Goal: Navigation & Orientation: Understand site structure

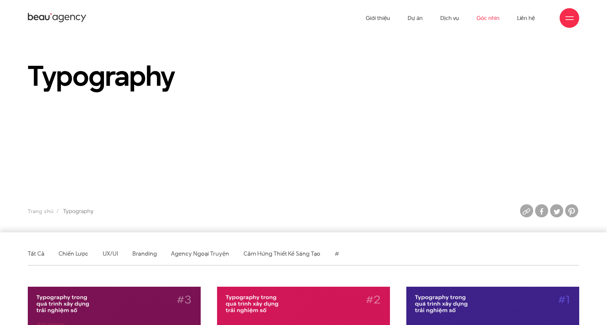
click at [484, 16] on link "Góc nhìn" at bounding box center [488, 18] width 23 height 36
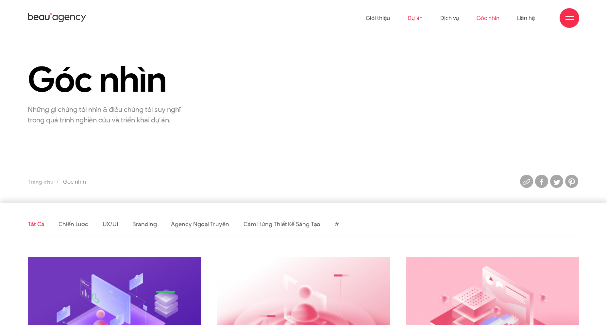
click at [416, 19] on link "Dự án" at bounding box center [415, 18] width 15 height 36
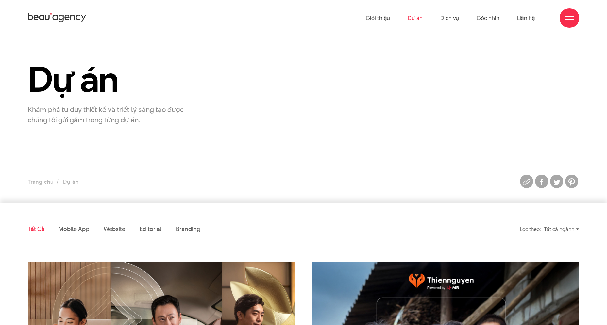
click at [46, 18] on icon at bounding box center [57, 17] width 59 height 11
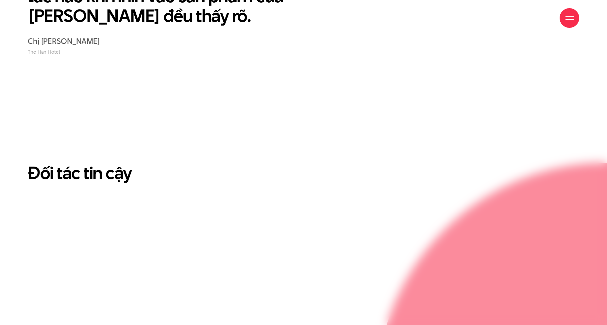
scroll to position [1634, 0]
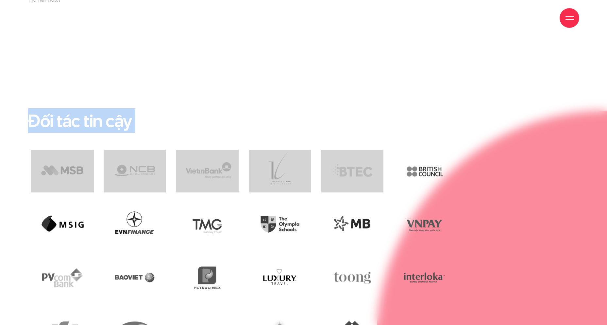
drag, startPoint x: 30, startPoint y: 57, endPoint x: 476, endPoint y: 100, distance: 448.0
click at [476, 110] on div "Đối tác tin cậy" at bounding box center [303, 234] width 607 height 248
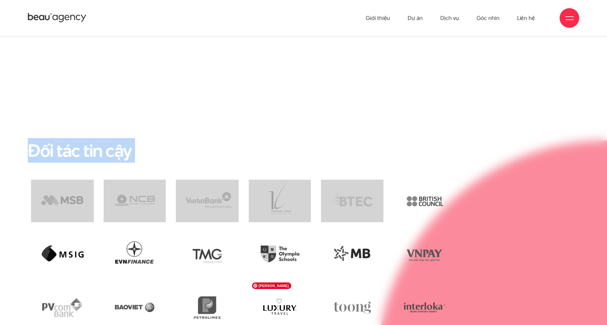
scroll to position [1536, 0]
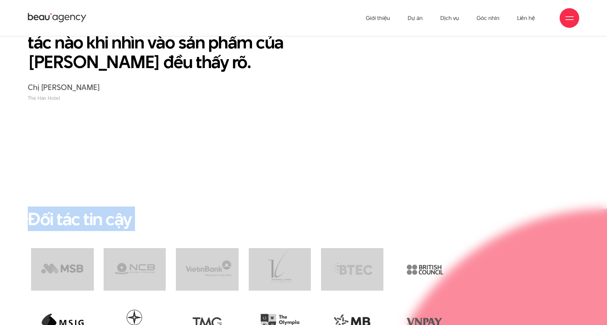
click at [133, 208] on h2 "Đối tác tin cậy" at bounding box center [303, 218] width 551 height 21
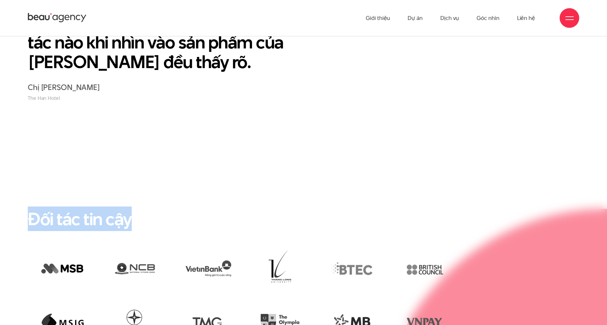
drag, startPoint x: 139, startPoint y: 157, endPoint x: 26, endPoint y: 163, distance: 113.2
copy h2 "Đối tác tin cậy"
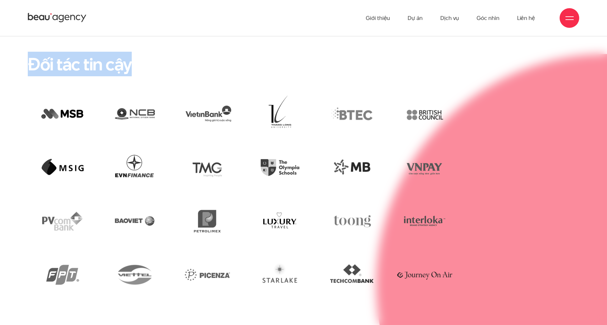
scroll to position [1602, 0]
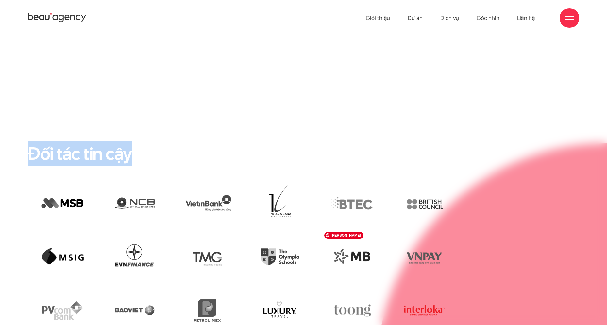
drag, startPoint x: 348, startPoint y: 244, endPoint x: 425, endPoint y: 258, distance: 78.4
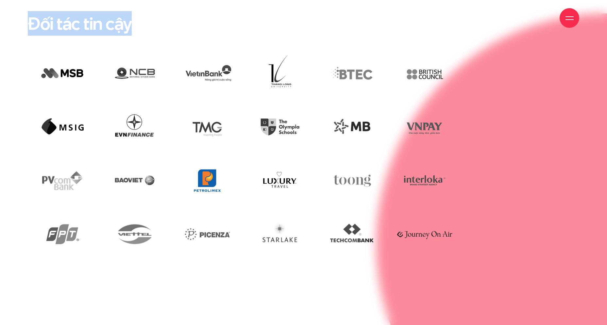
scroll to position [1831, 0]
